Goal: Book appointment/travel/reservation

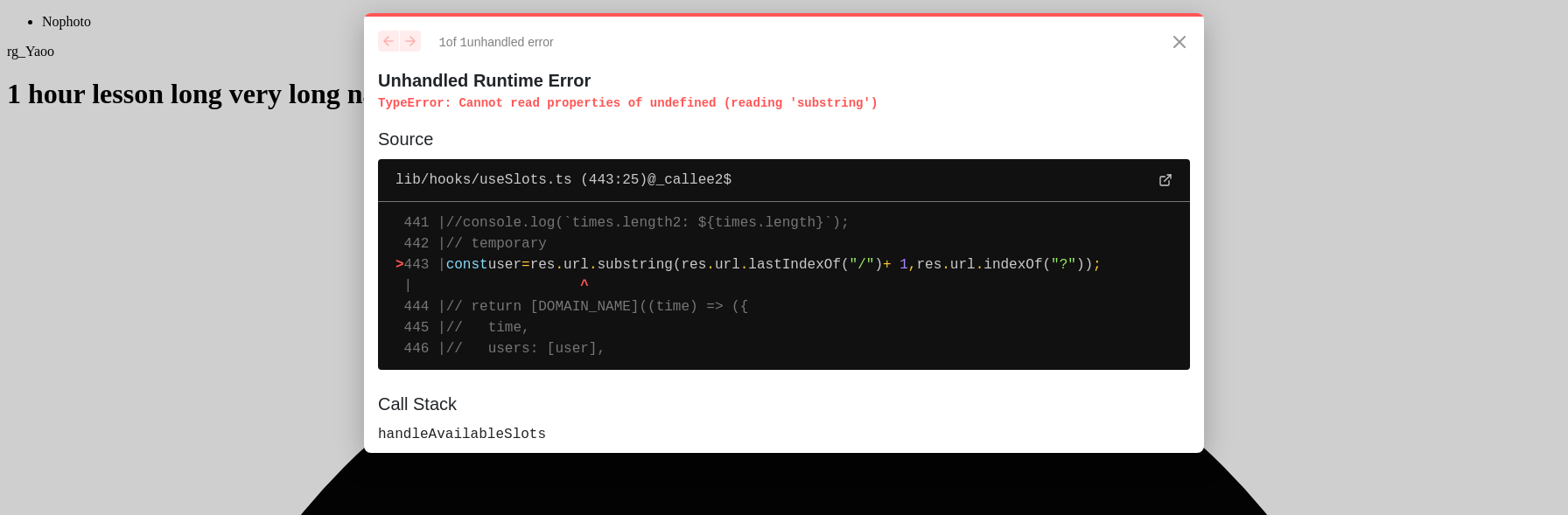
drag, startPoint x: 717, startPoint y: 266, endPoint x: 459, endPoint y: 264, distance: 258.0
click at [459, 264] on pre "441 | //console.log(`times.length2: ${times.length}`); 442 | // temporary > 443…" at bounding box center [784, 285] width 812 height 168
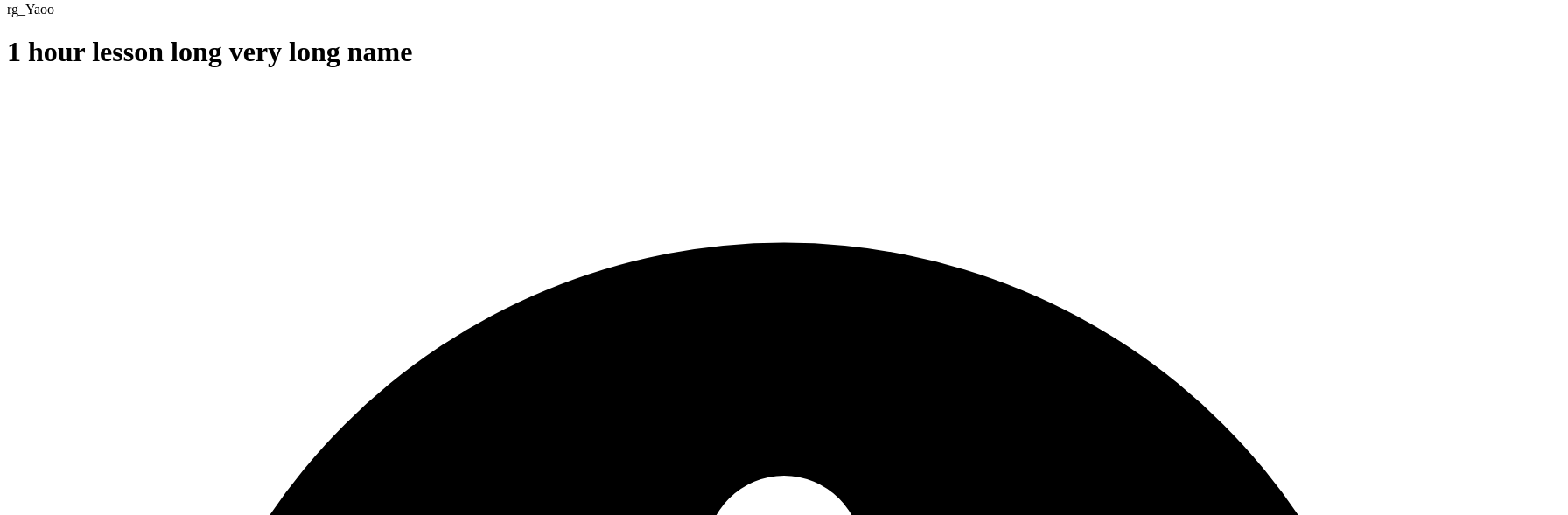
scroll to position [46, 0]
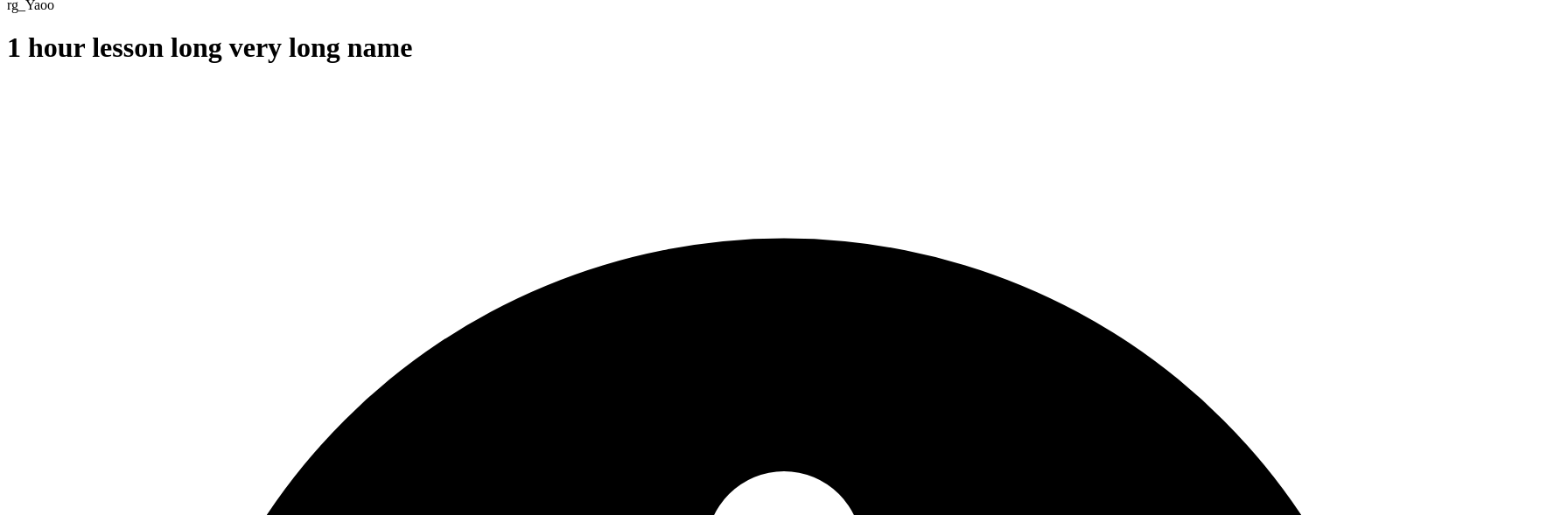
scroll to position [130, 0]
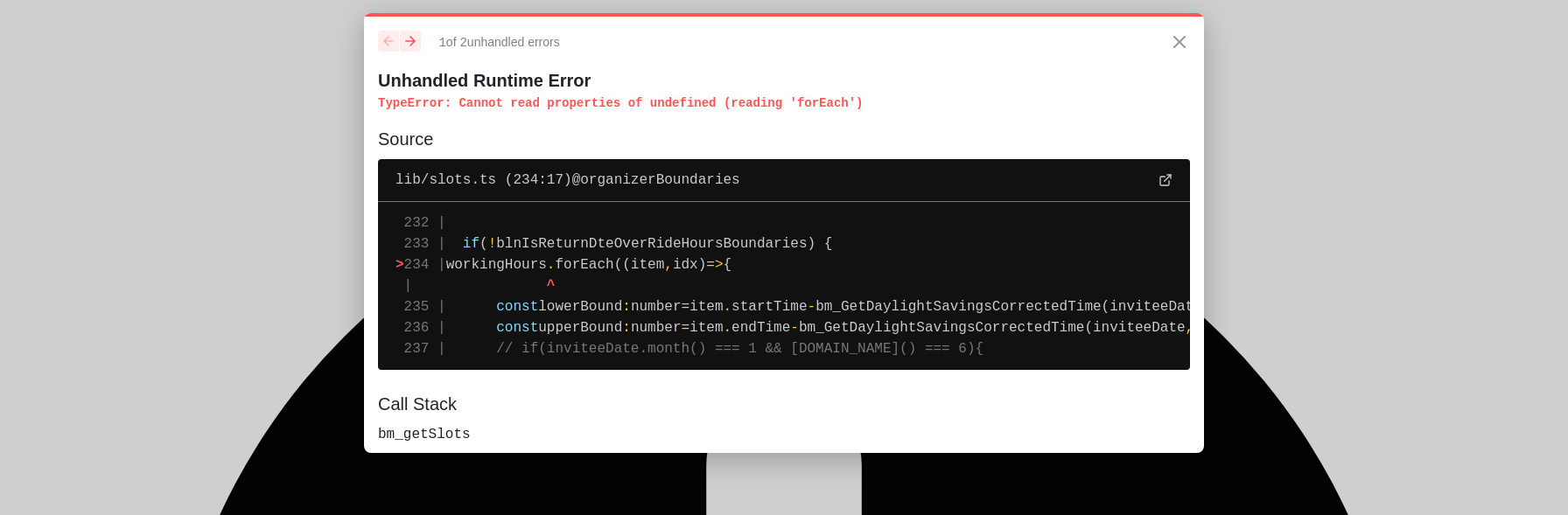
click at [827, 20] on div "1 of 2 unhandled error s Unhandled Runtime Error TypeError : Cannot read proper…" at bounding box center [784, 233] width 840 height 440
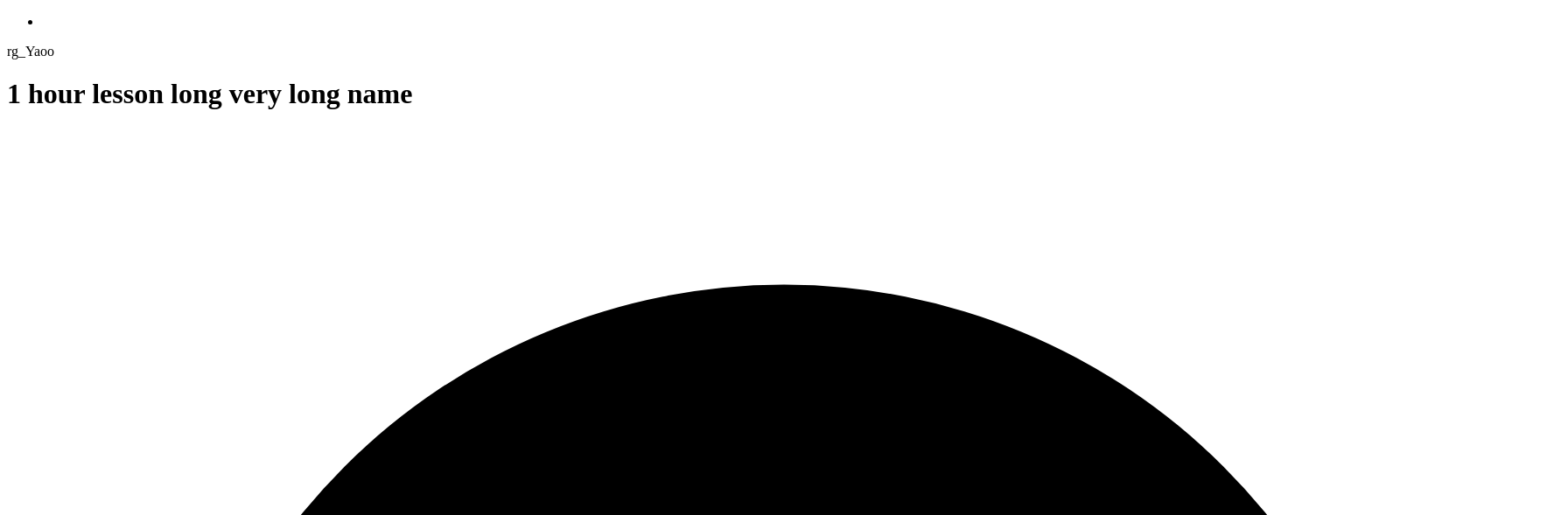
scroll to position [214, 0]
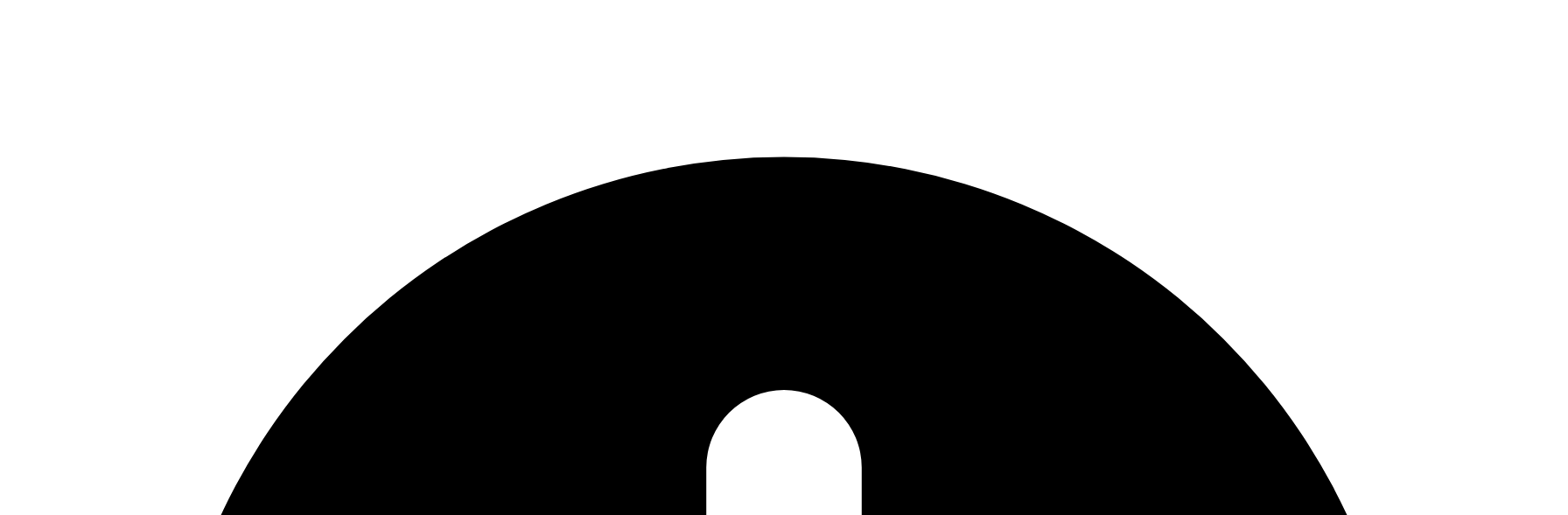
scroll to position [212, 0]
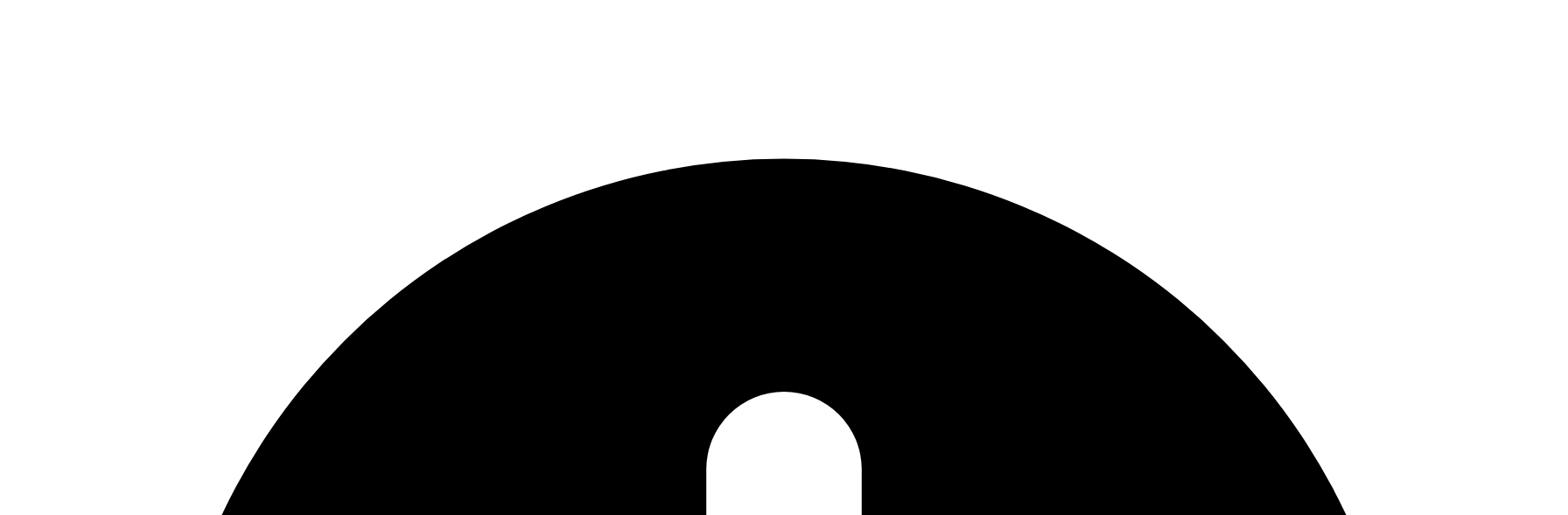
scroll to position [210, 0]
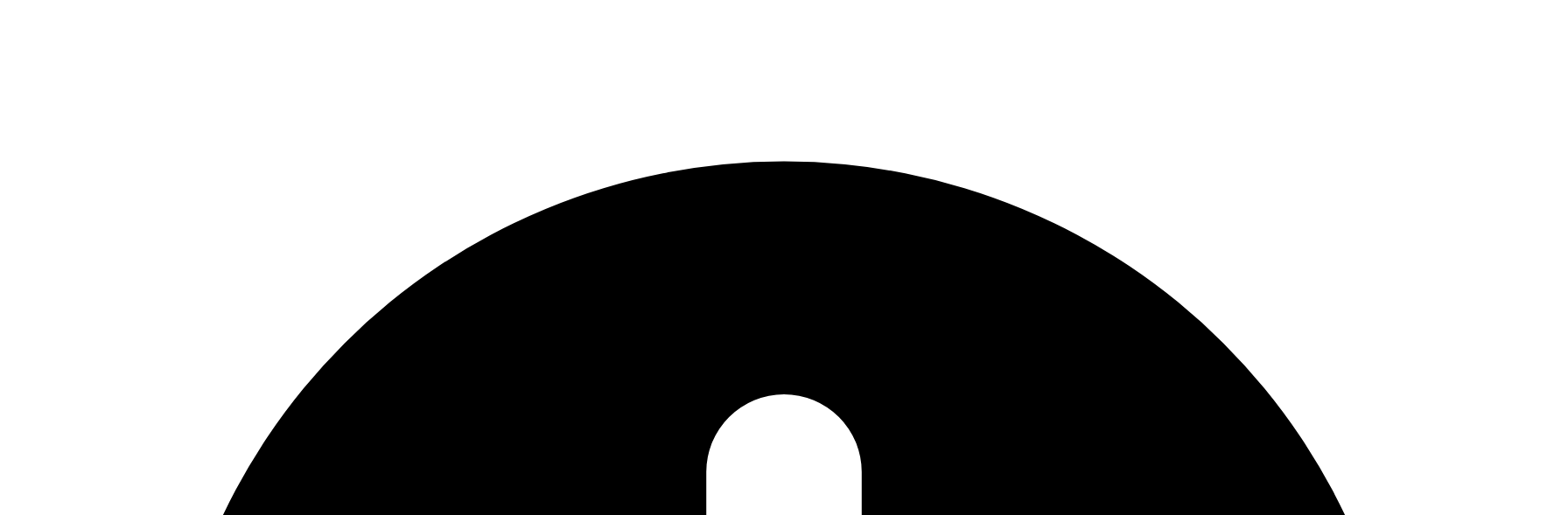
scroll to position [207, 0]
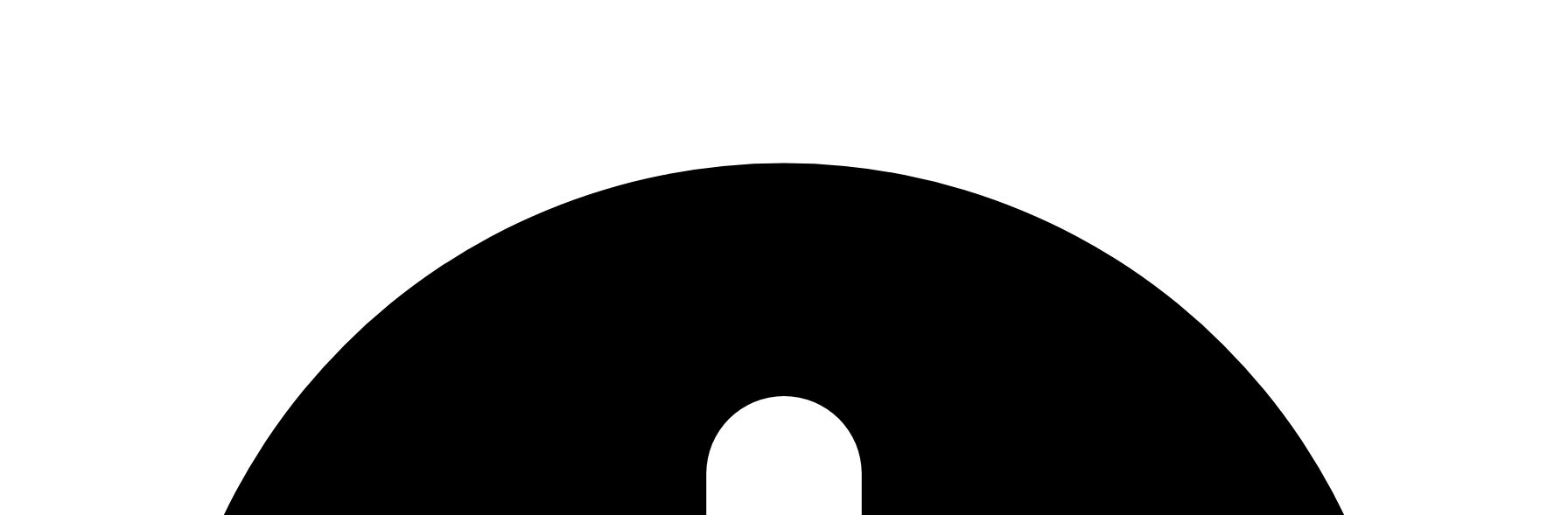
scroll to position [205, 0]
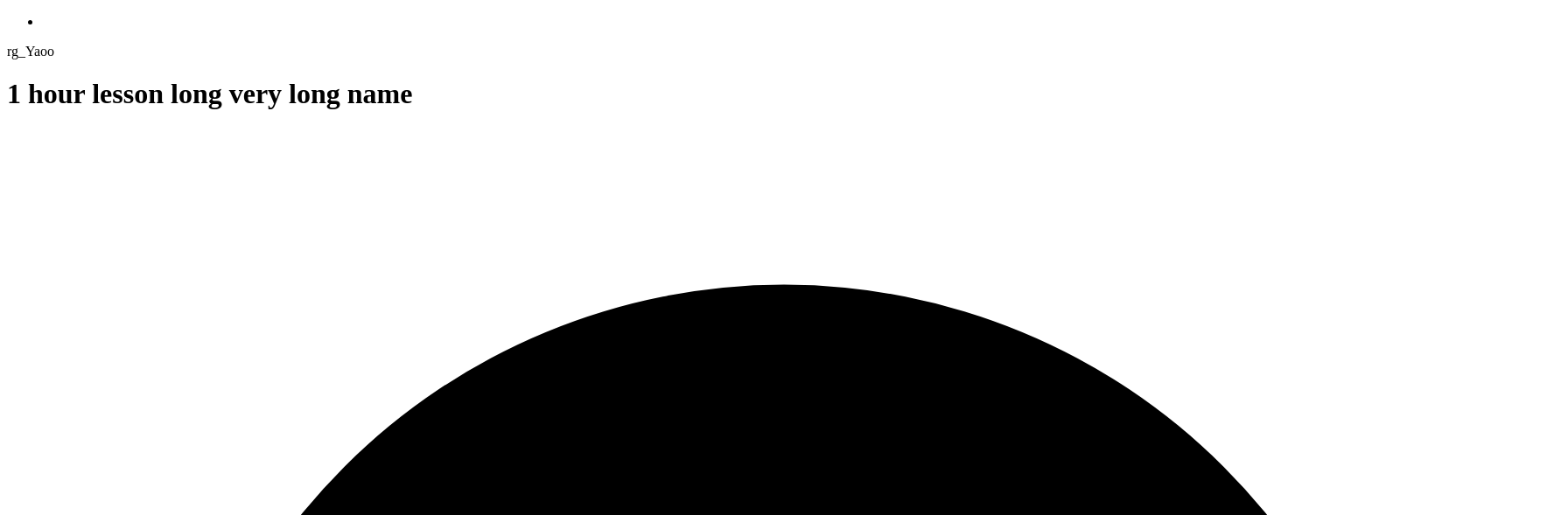
scroll to position [205, 0]
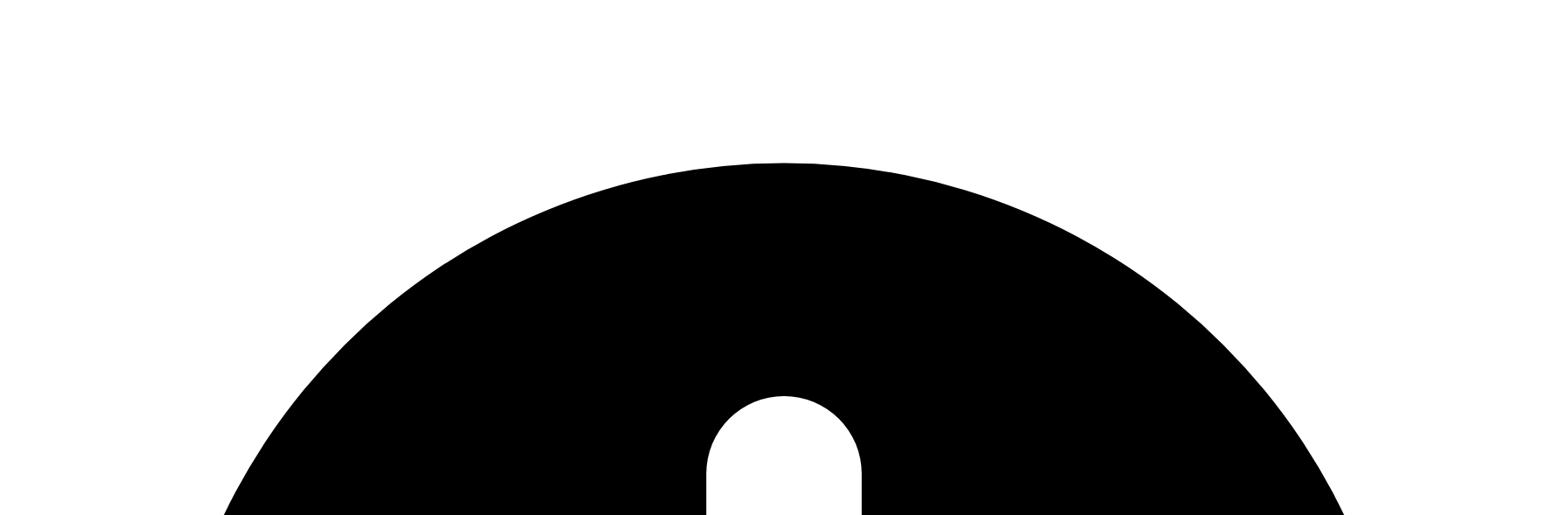
scroll to position [205, 0]
